Goal: Check status: Check status

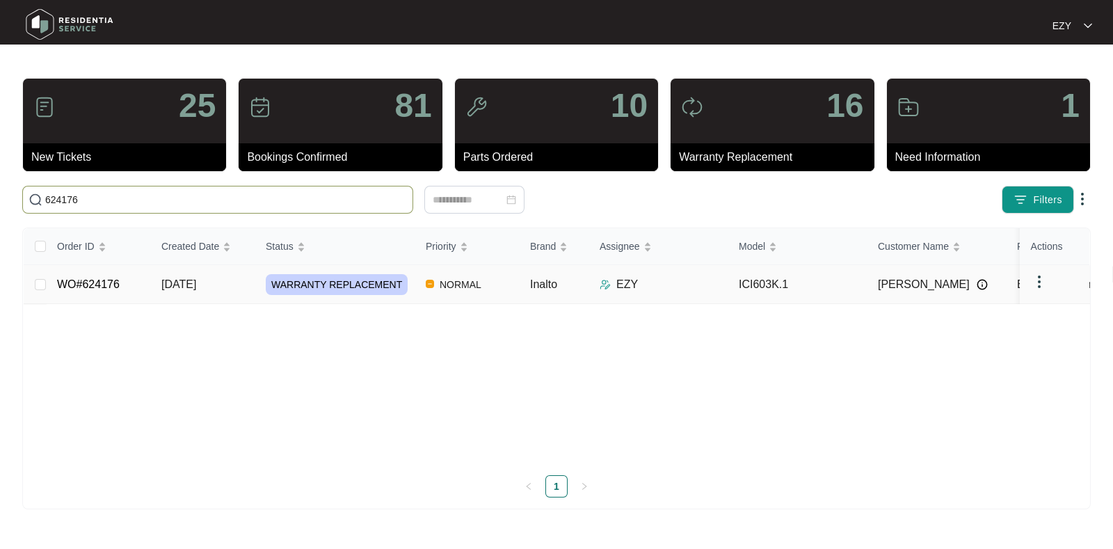
type input "624176"
click at [139, 280] on td "WO#624176" at bounding box center [98, 284] width 104 height 39
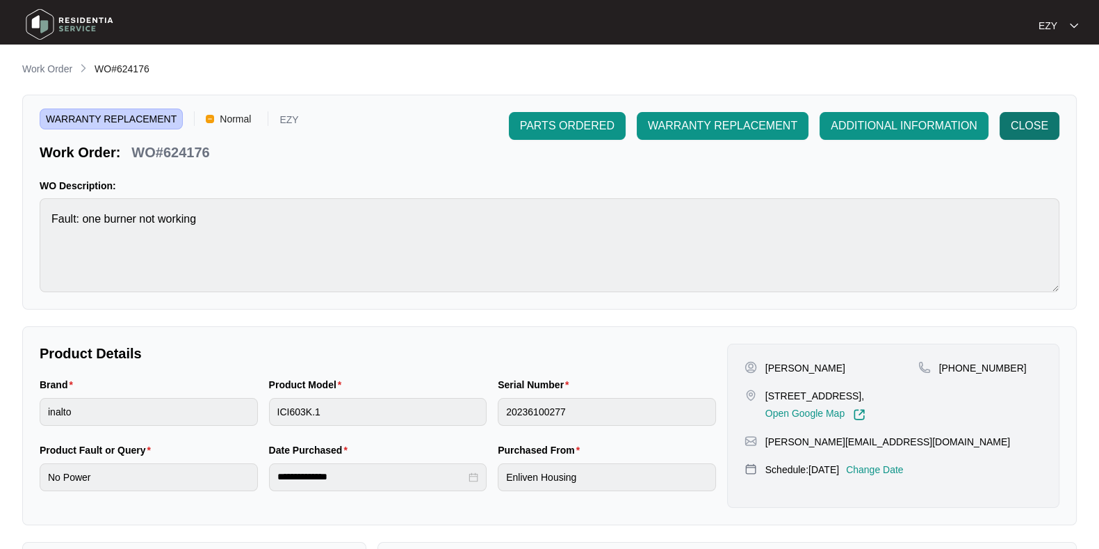
click at [1041, 115] on button "CLOSE" at bounding box center [1030, 126] width 60 height 28
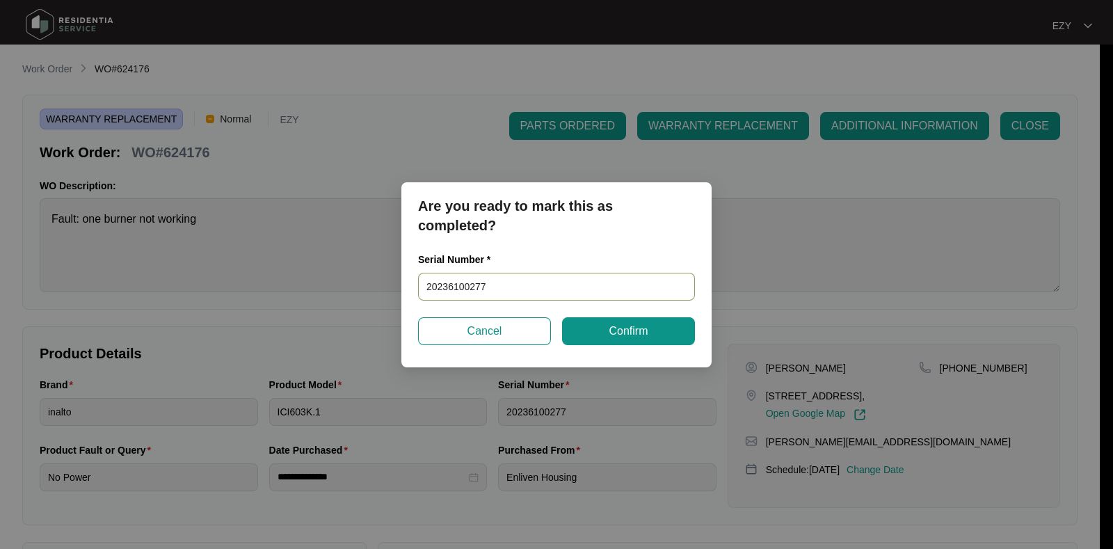
click at [508, 292] on input "20236100277" at bounding box center [556, 287] width 277 height 28
click at [664, 328] on button "Confirm" at bounding box center [628, 331] width 133 height 28
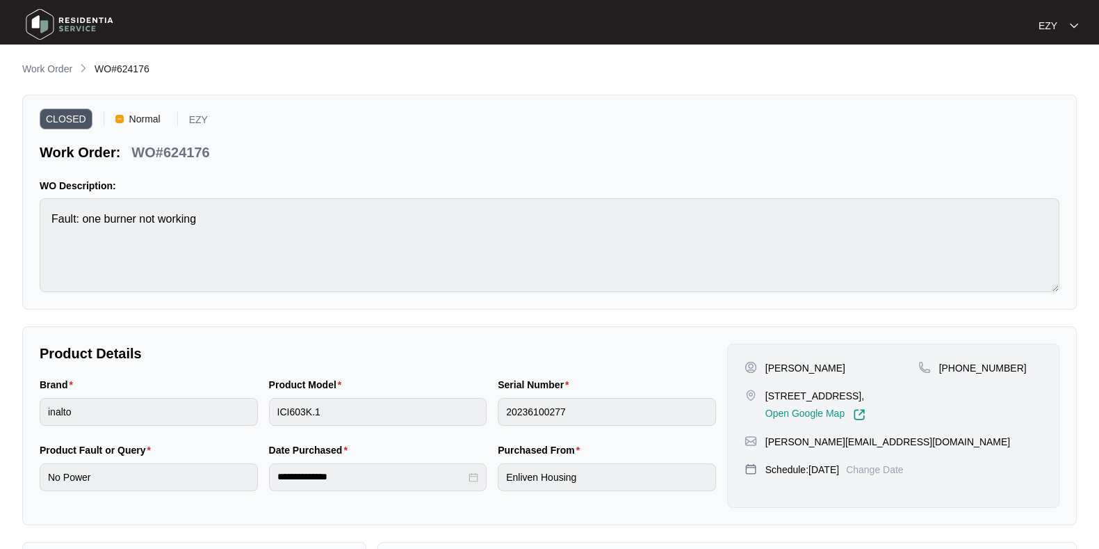
click at [53, 63] on span "Work Order" at bounding box center [47, 68] width 50 height 11
click at [62, 71] on p "Work Order" at bounding box center [47, 69] width 50 height 14
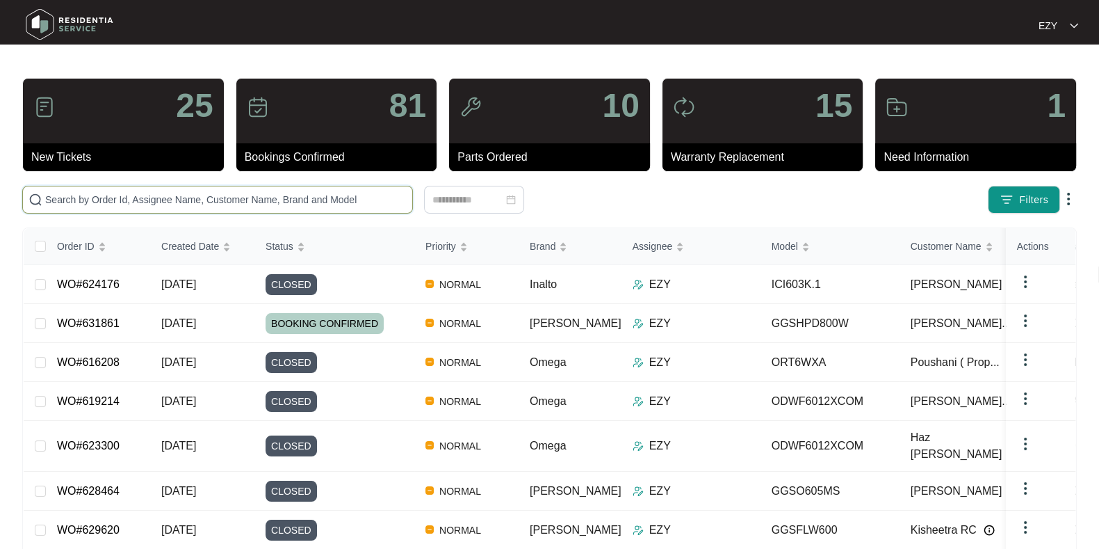
click at [283, 193] on input "text" at bounding box center [226, 199] width 362 height 15
paste input "631040"
click at [283, 193] on input "631040" at bounding box center [226, 199] width 362 height 15
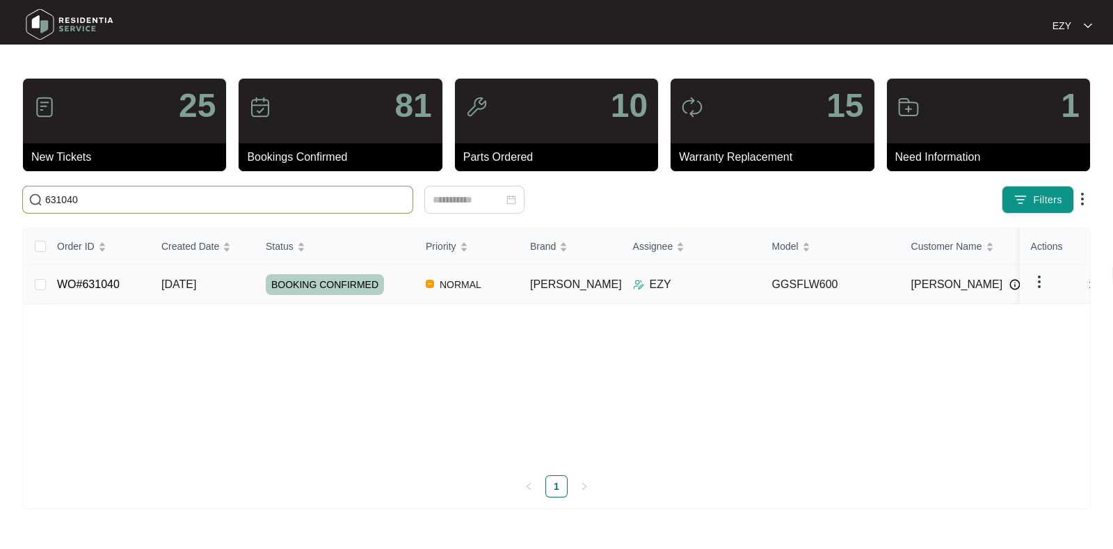
type input "631040"
click at [415, 282] on td "NORMAL" at bounding box center [466, 284] width 104 height 39
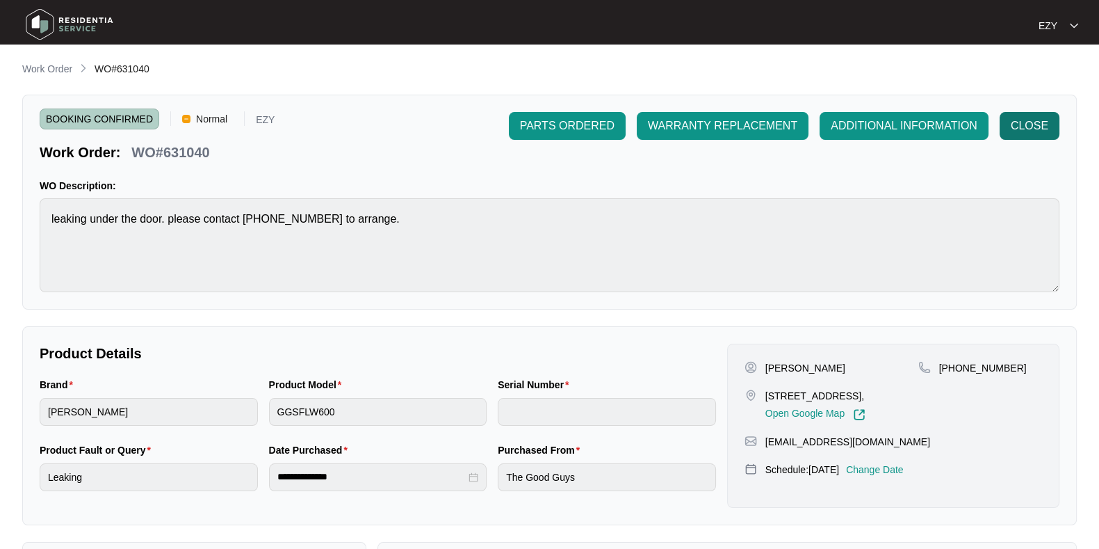
click at [1040, 130] on span "CLOSE" at bounding box center [1030, 126] width 38 height 17
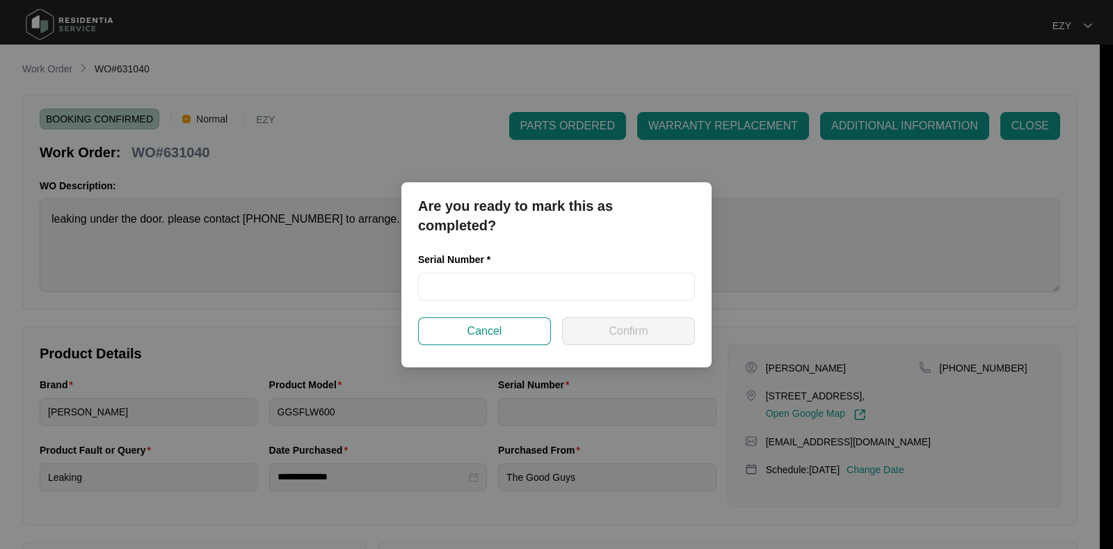
drag, startPoint x: 533, startPoint y: 293, endPoint x: 478, endPoint y: 302, distance: 55.1
click at [478, 302] on div "Serial Number *" at bounding box center [556, 284] width 288 height 65
click at [481, 284] on input "text" at bounding box center [556, 287] width 277 height 28
paste input "540S14209014A285S00479"
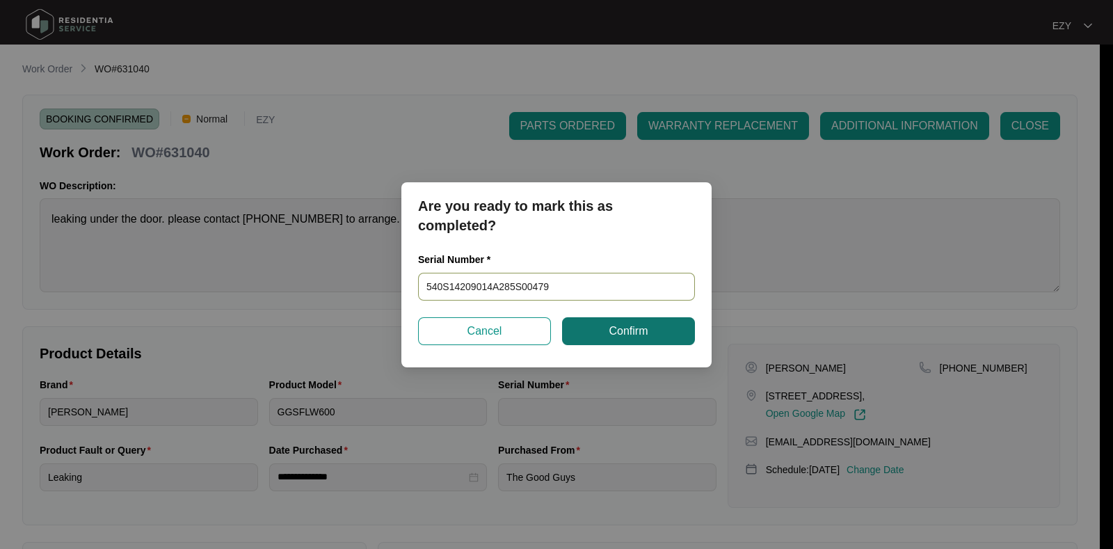
type input "540S14209014A285S00479"
click at [622, 336] on span "Confirm" at bounding box center [627, 331] width 39 height 17
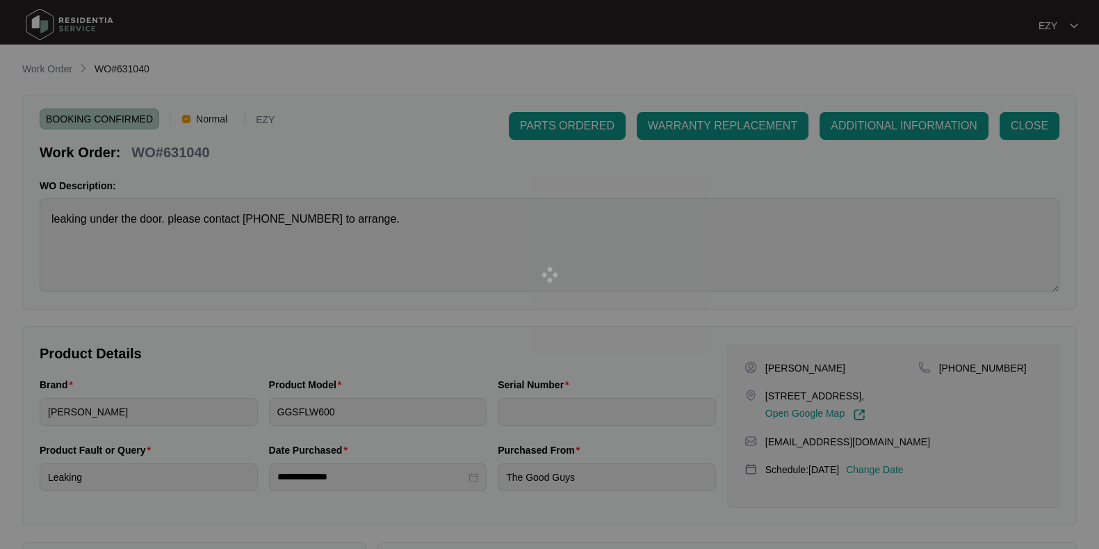
type input "540S14209014A285S00479"
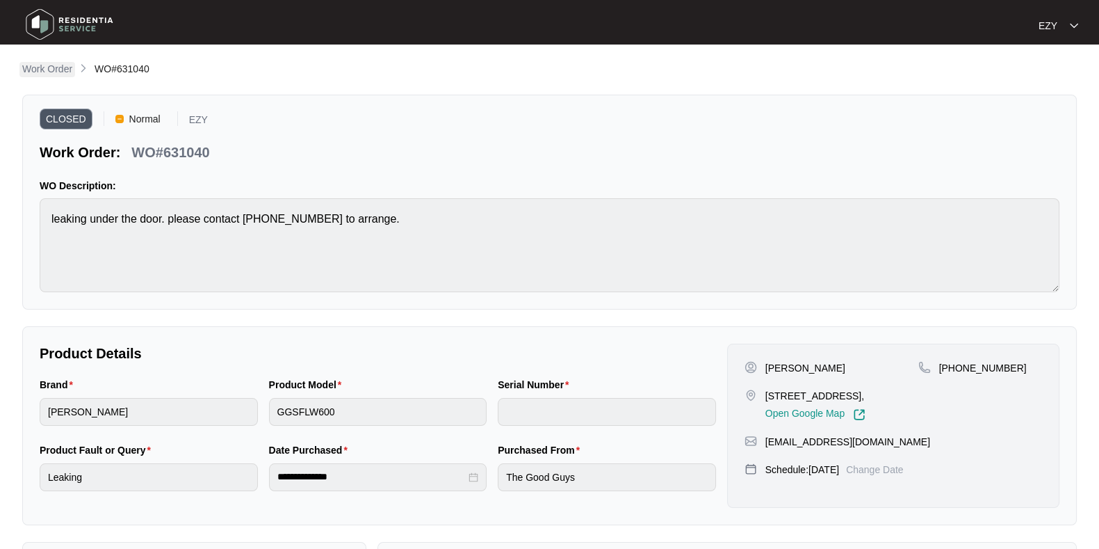
click at [37, 73] on p "Work Order" at bounding box center [47, 69] width 50 height 14
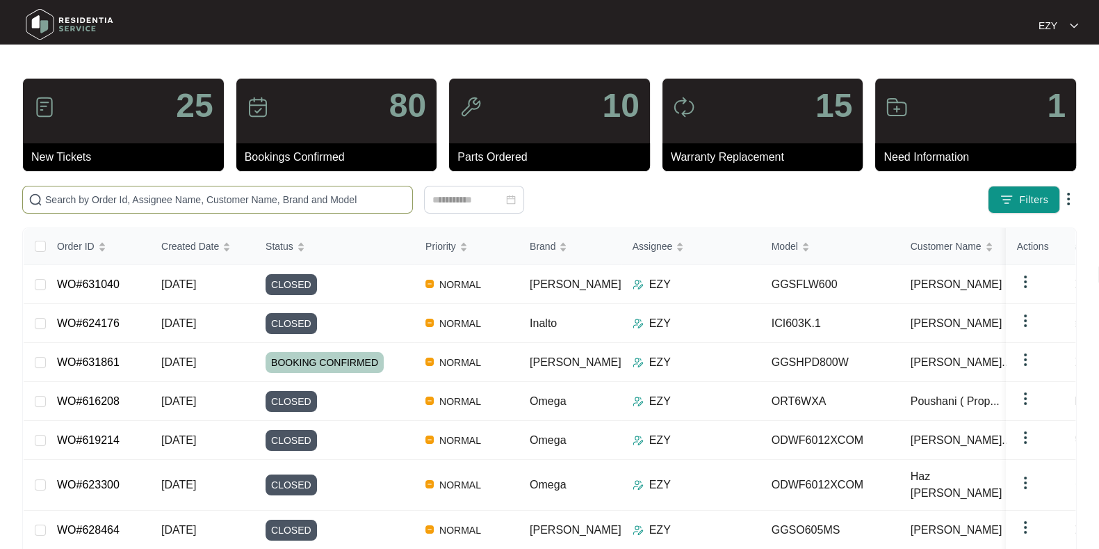
click at [350, 195] on input "text" at bounding box center [226, 199] width 362 height 15
paste input "629616"
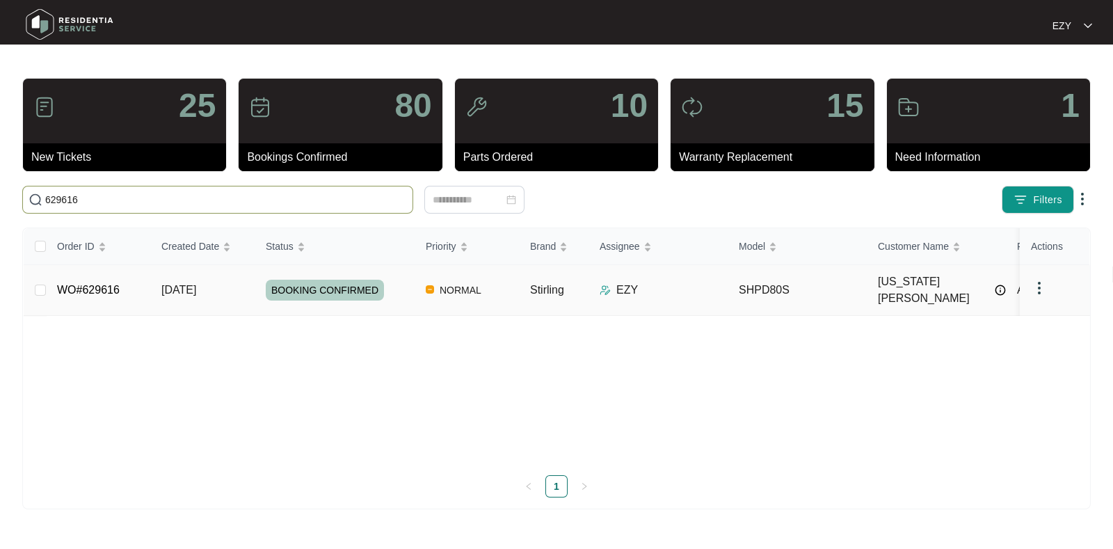
type input "629616"
click at [142, 283] on td "WO#629616" at bounding box center [98, 290] width 104 height 51
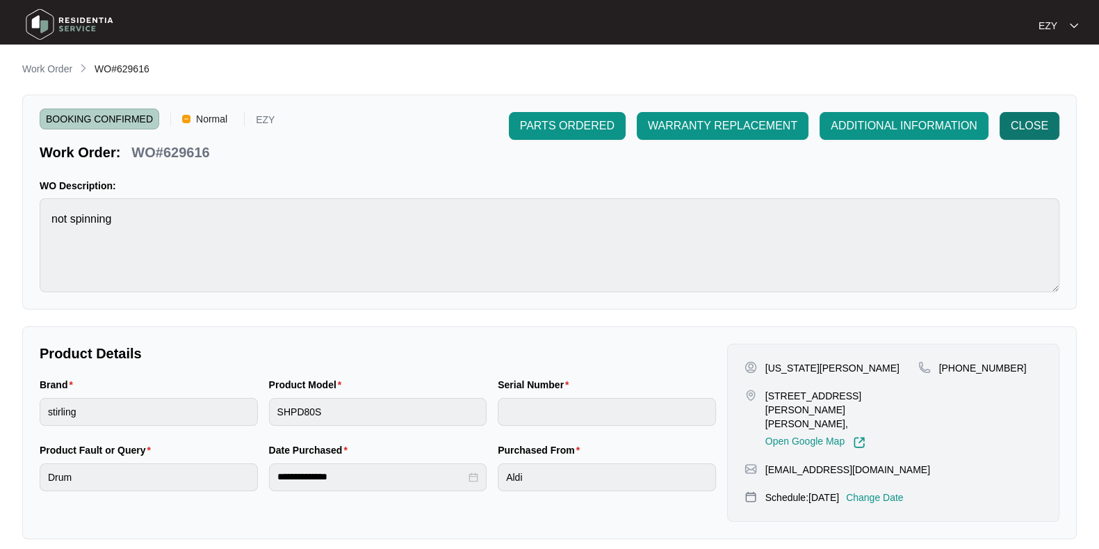
click at [1051, 122] on button "CLOSE" at bounding box center [1030, 126] width 60 height 28
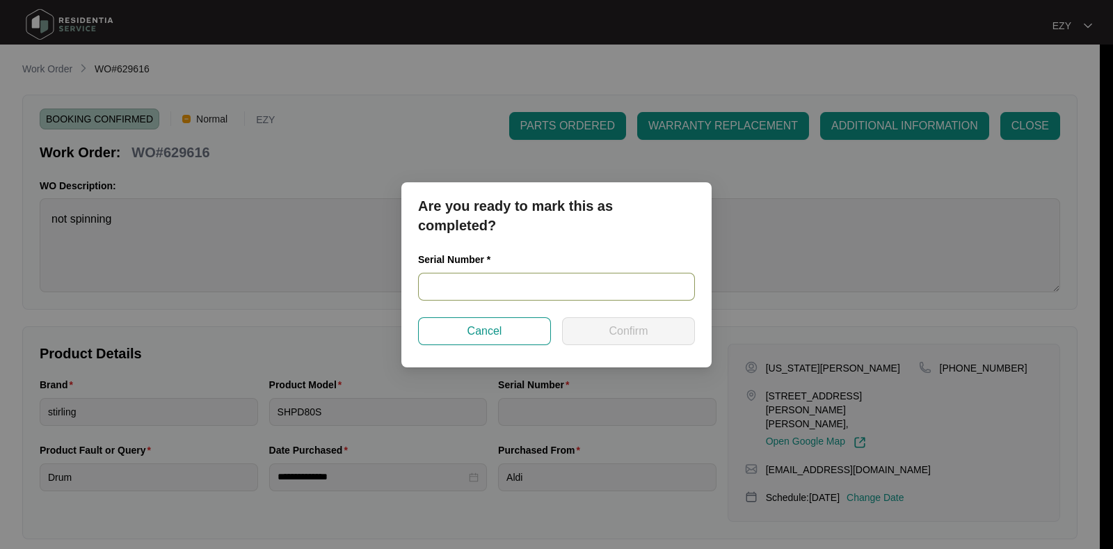
click at [527, 293] on input "text" at bounding box center [556, 287] width 277 height 28
paste input "540J261960135125P00447"
type input "540J261960135125P00447"
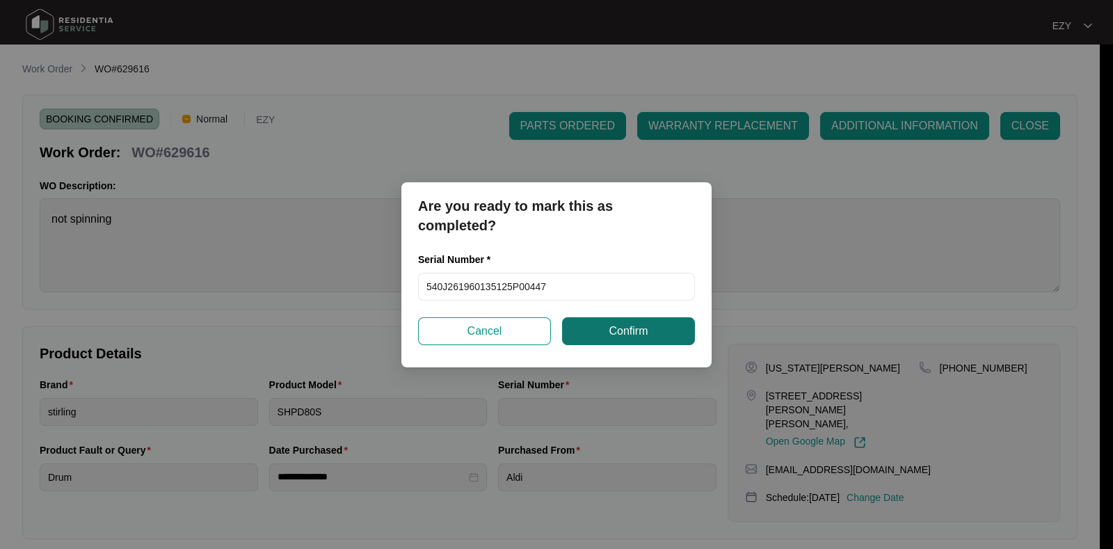
click at [612, 323] on span "Confirm" at bounding box center [627, 331] width 39 height 17
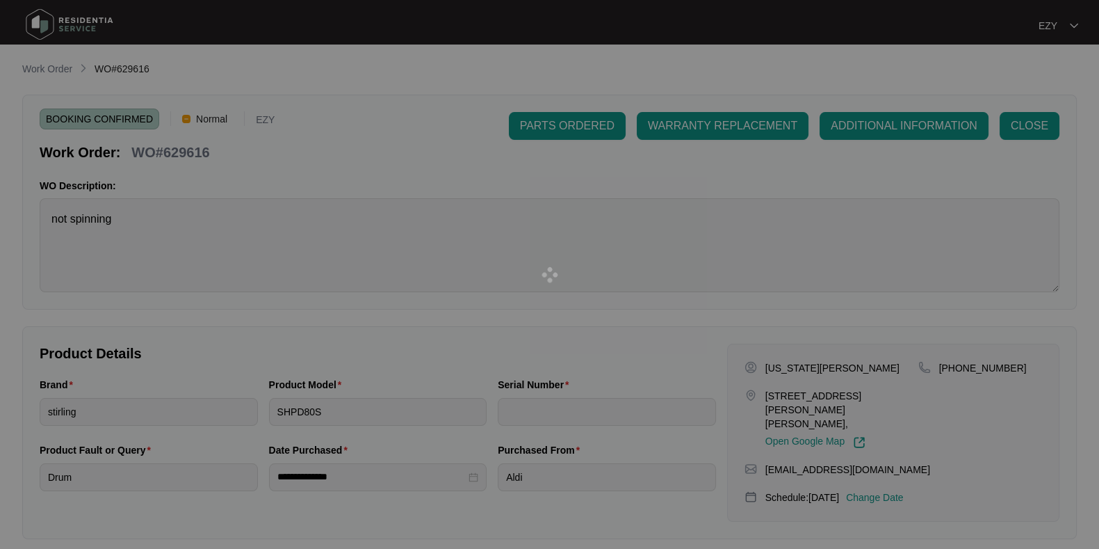
type input "540J261960135125P00447"
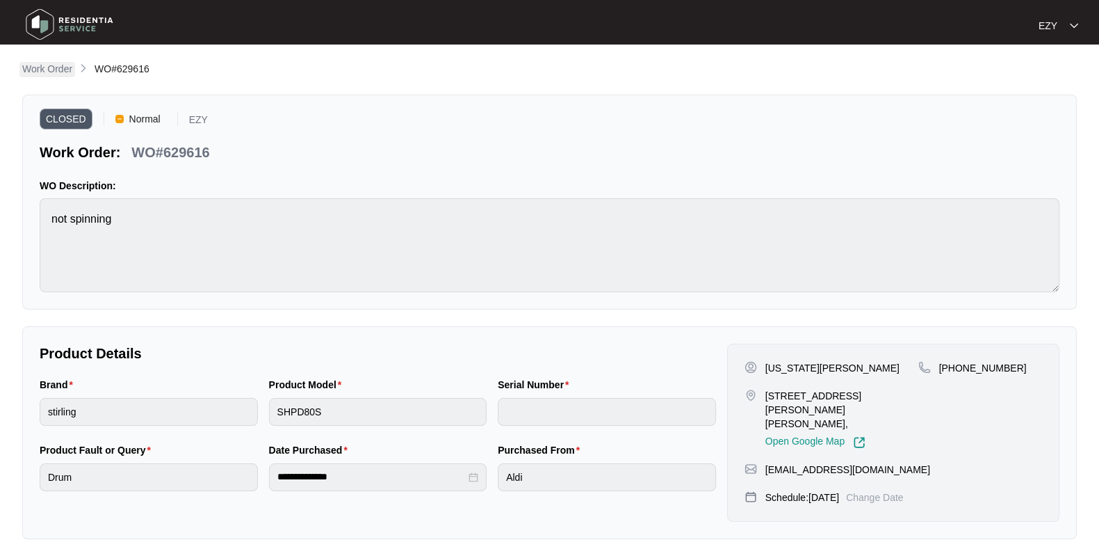
click at [42, 65] on p "Work Order" at bounding box center [47, 69] width 50 height 14
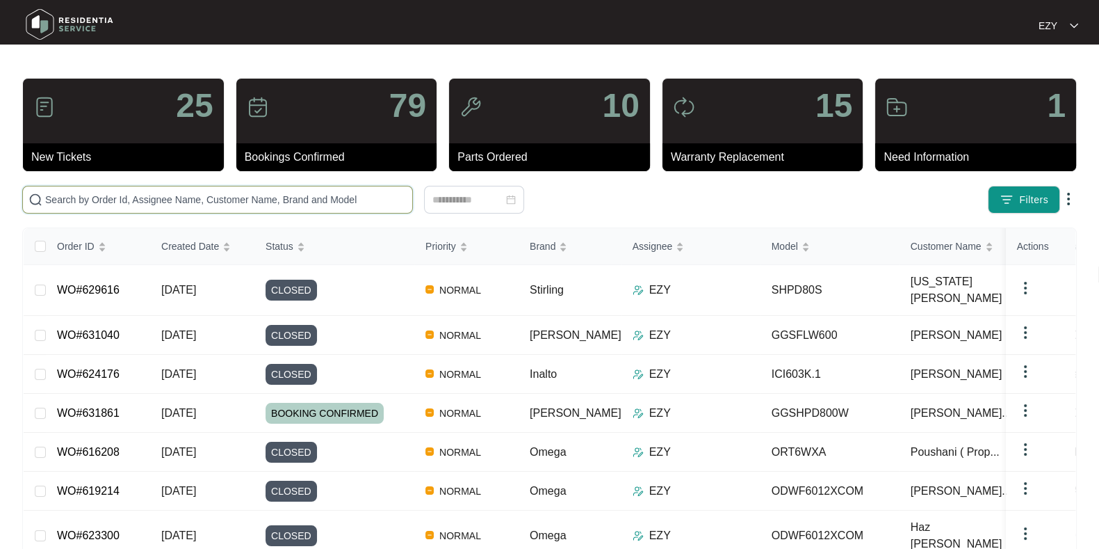
click at [311, 194] on input "text" at bounding box center [226, 199] width 362 height 15
paste input "630532"
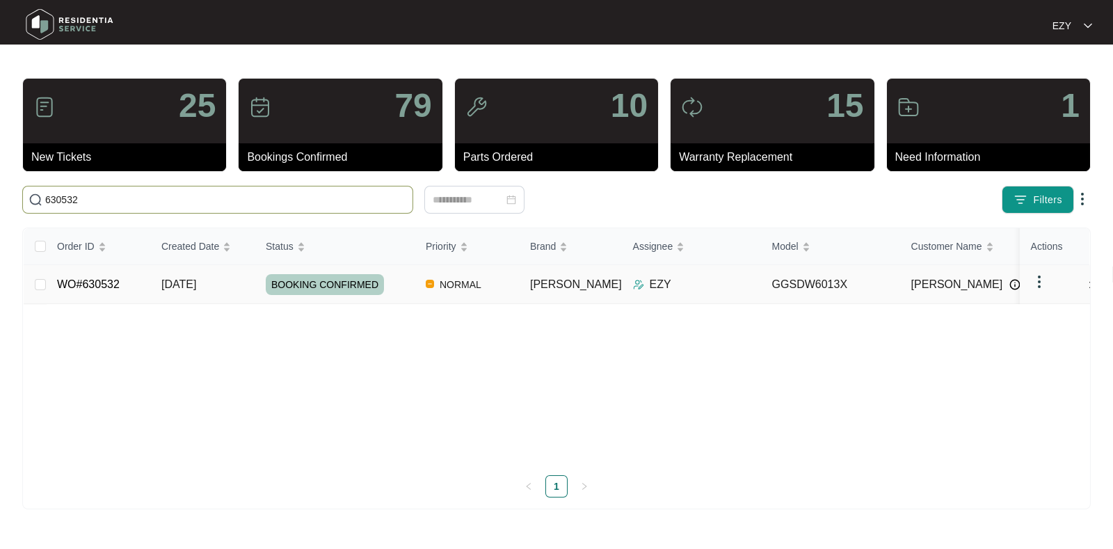
type input "630532"
click at [228, 283] on td "[DATE]" at bounding box center [202, 284] width 104 height 39
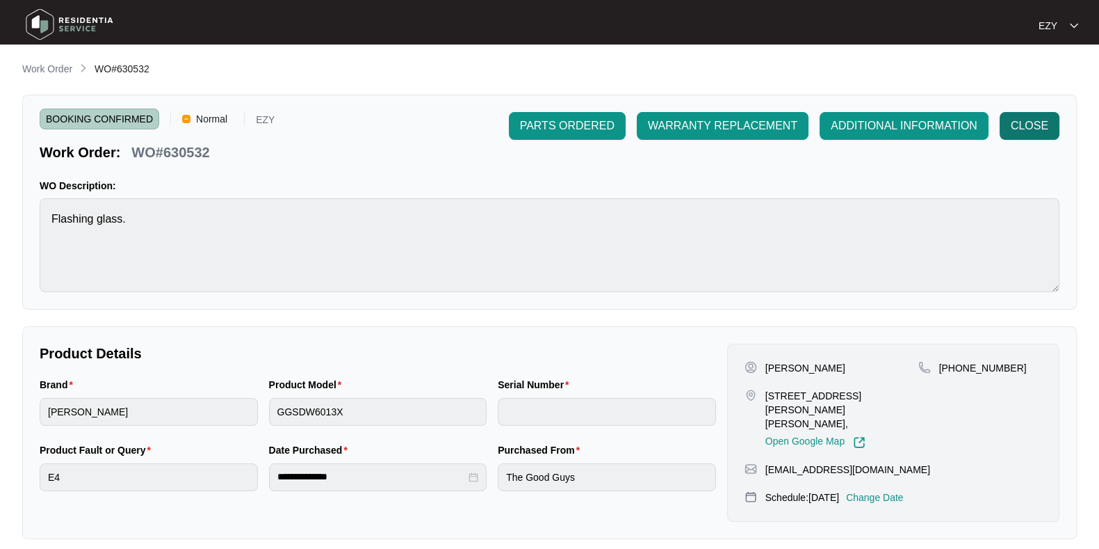
click at [1026, 124] on span "CLOSE" at bounding box center [1030, 126] width 38 height 17
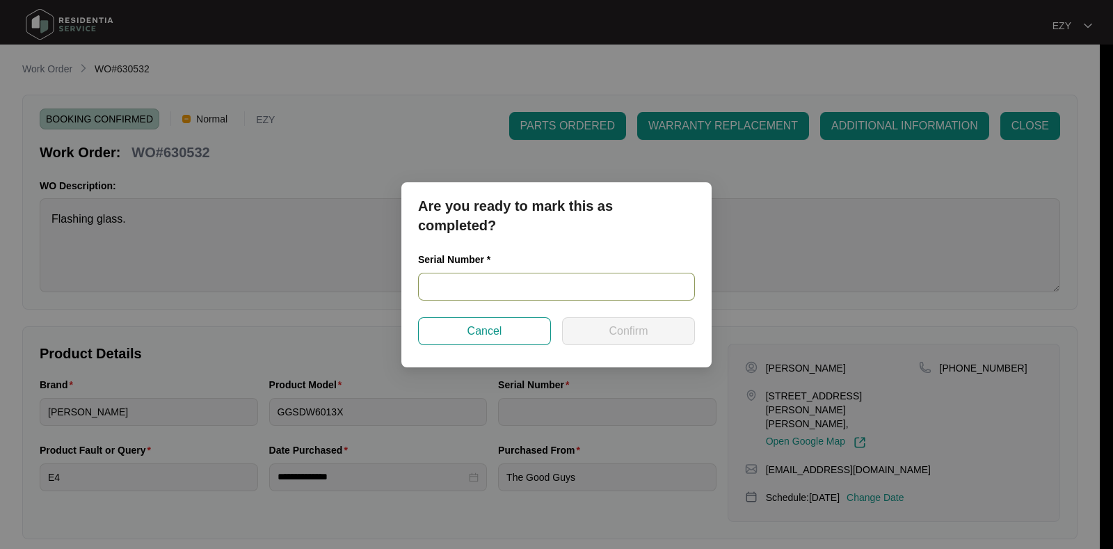
click at [537, 291] on input "text" at bounding box center [556, 287] width 277 height 28
paste input "25059468050200045"
type input "25059468050200045"
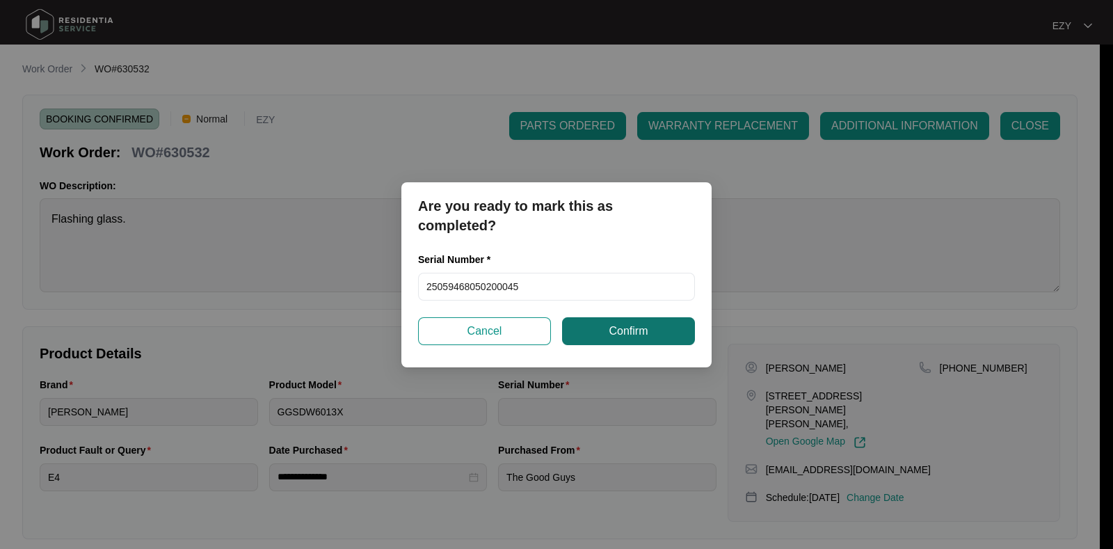
click at [635, 328] on span "Confirm" at bounding box center [627, 331] width 39 height 17
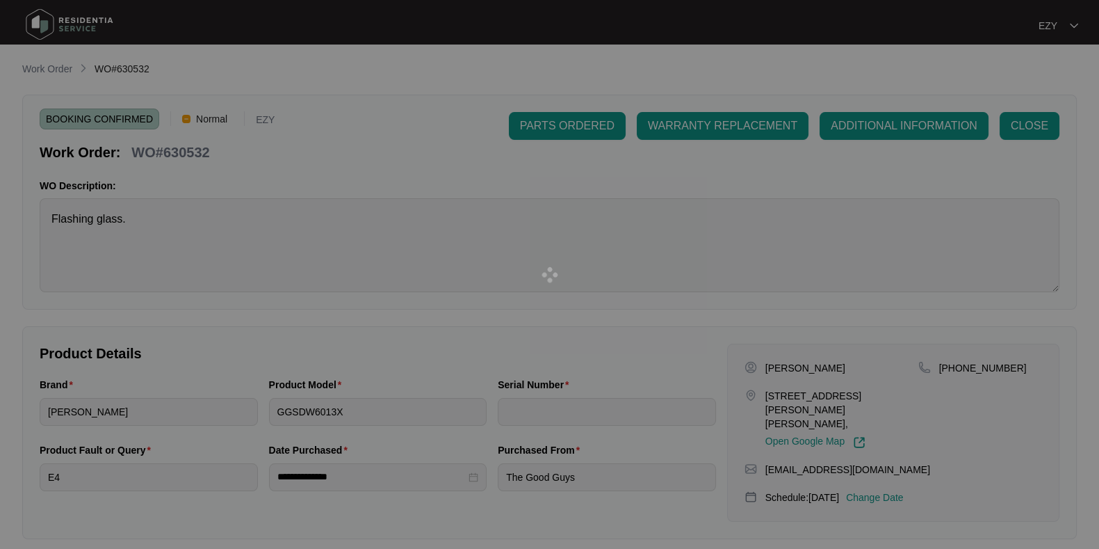
type input "25059468050200045"
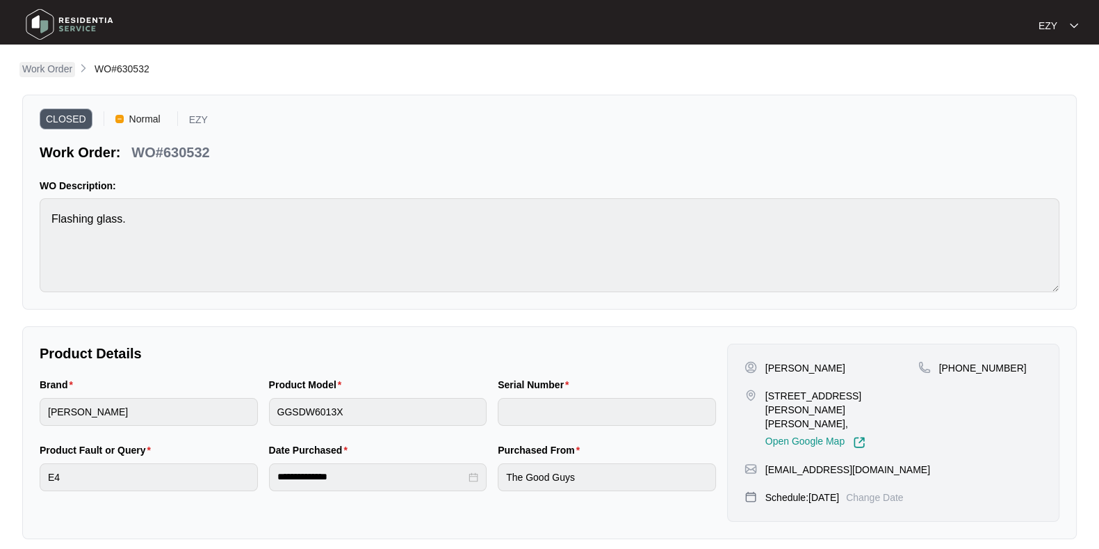
click at [60, 67] on p "Work Order" at bounding box center [47, 69] width 50 height 14
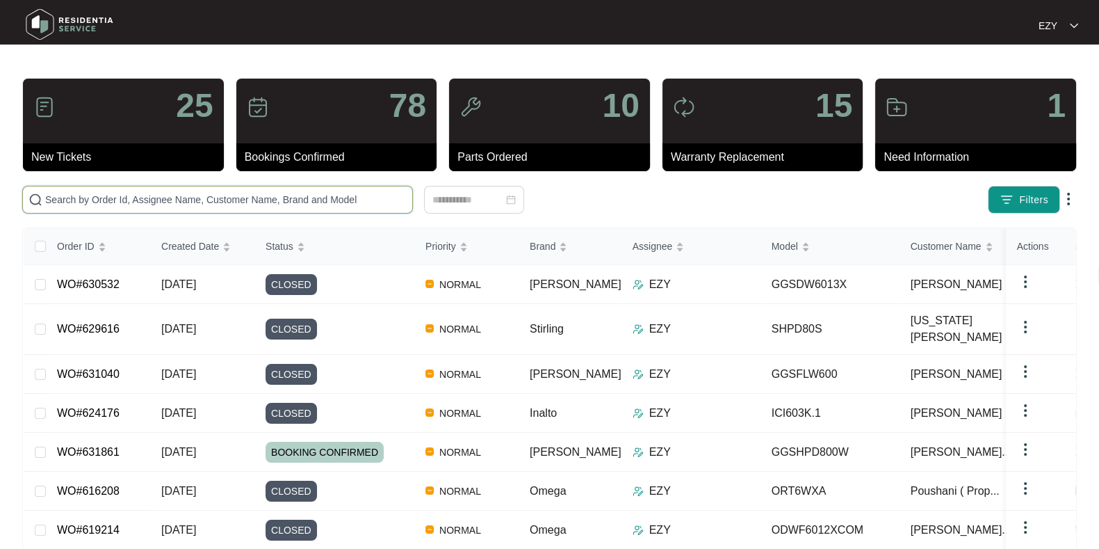
click at [255, 195] on input "text" at bounding box center [226, 199] width 362 height 15
paste input "WO#626814"
click at [255, 195] on input "WO#626814" at bounding box center [226, 199] width 362 height 15
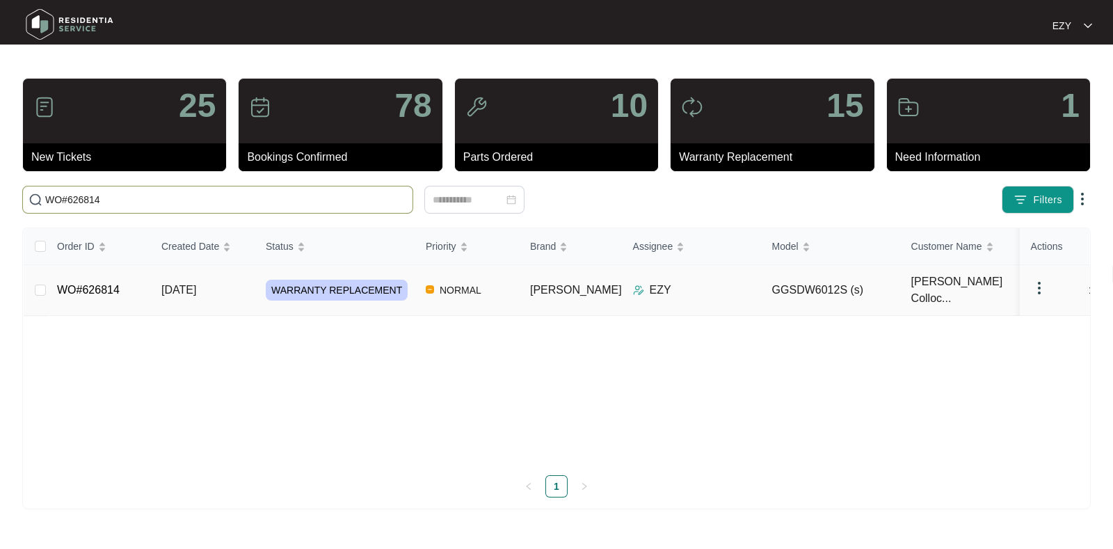
type input "WO#626814"
click at [111, 285] on link "WO#626814" at bounding box center [88, 290] width 63 height 12
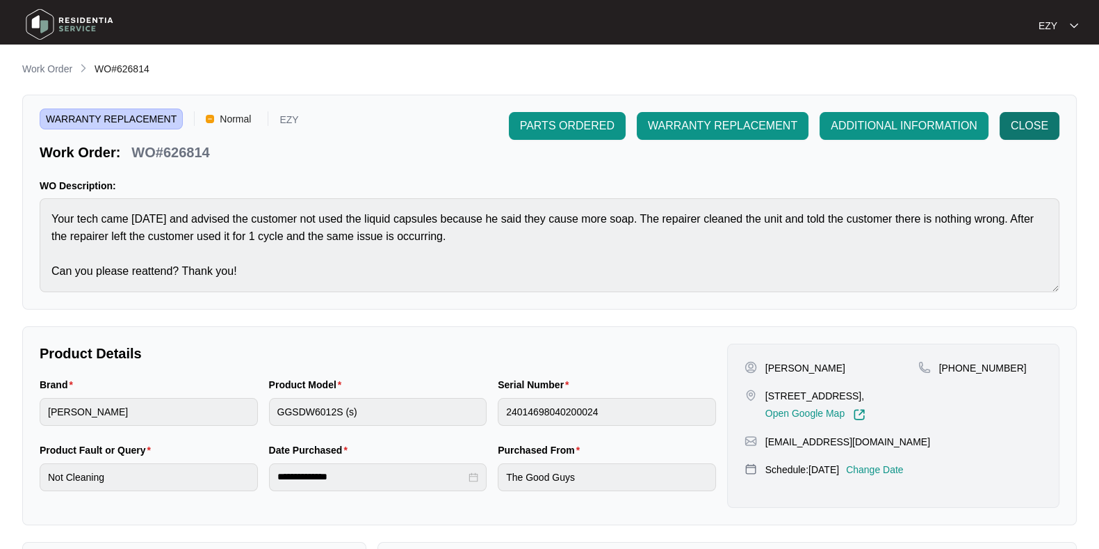
click at [1028, 121] on span "CLOSE" at bounding box center [1030, 126] width 38 height 17
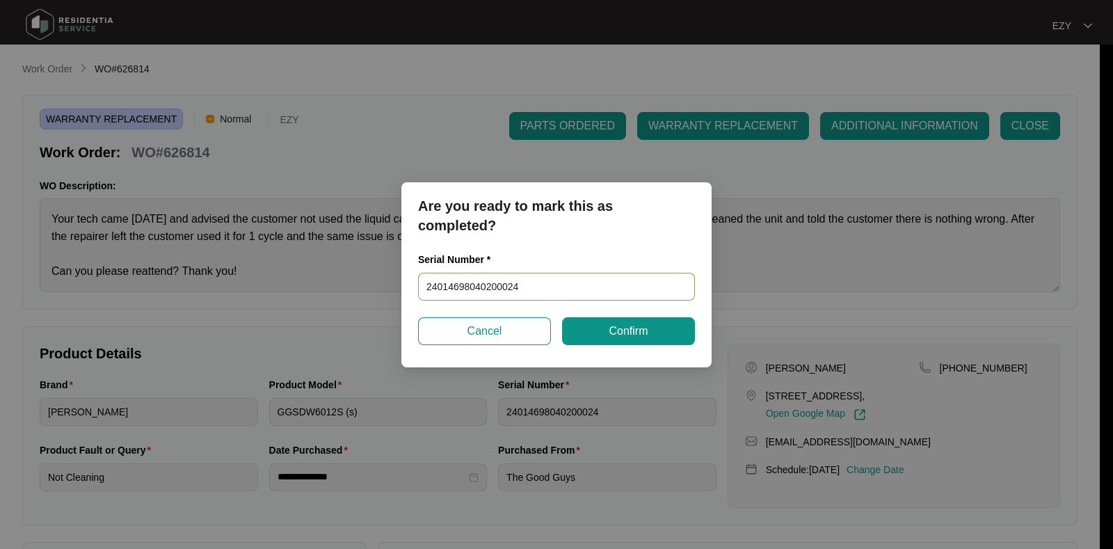
click at [536, 293] on input "24014698040200024" at bounding box center [556, 287] width 277 height 28
click at [605, 341] on button "Confirm" at bounding box center [628, 331] width 133 height 28
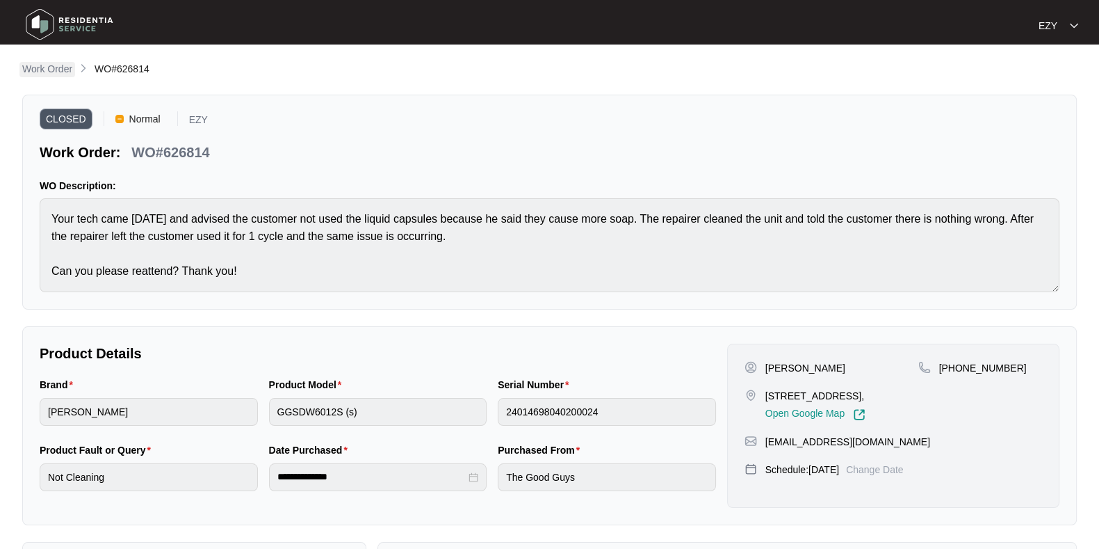
click at [47, 72] on p "Work Order" at bounding box center [47, 69] width 50 height 14
